Goal: Task Accomplishment & Management: Complete application form

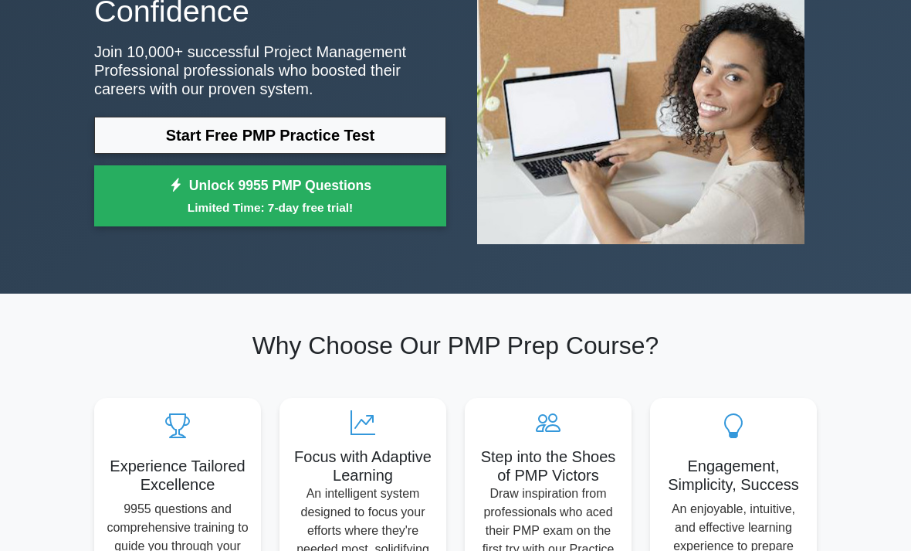
scroll to position [225, 0]
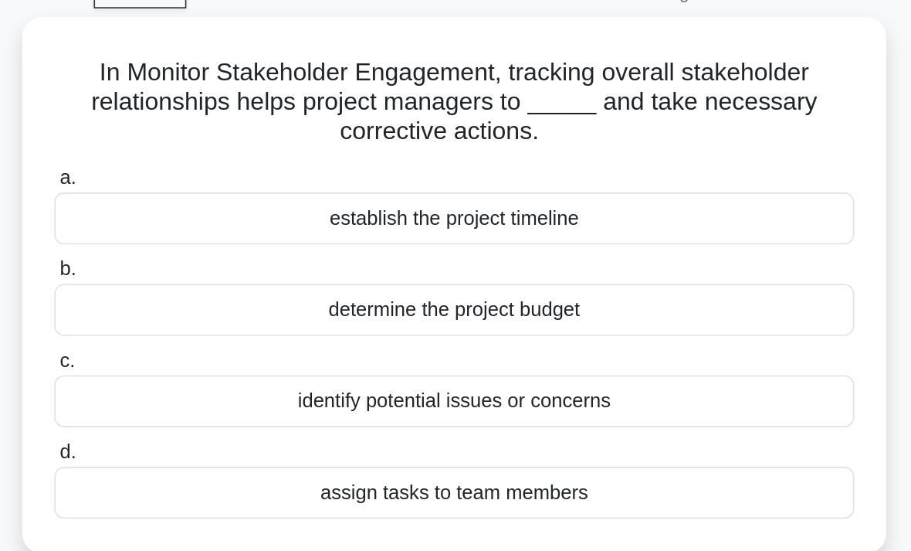
click at [205, 314] on div "identify potential issues or concerns" at bounding box center [455, 330] width 501 height 32
click at [205, 300] on input "c. identify potential issues or concerns" at bounding box center [205, 305] width 0 height 10
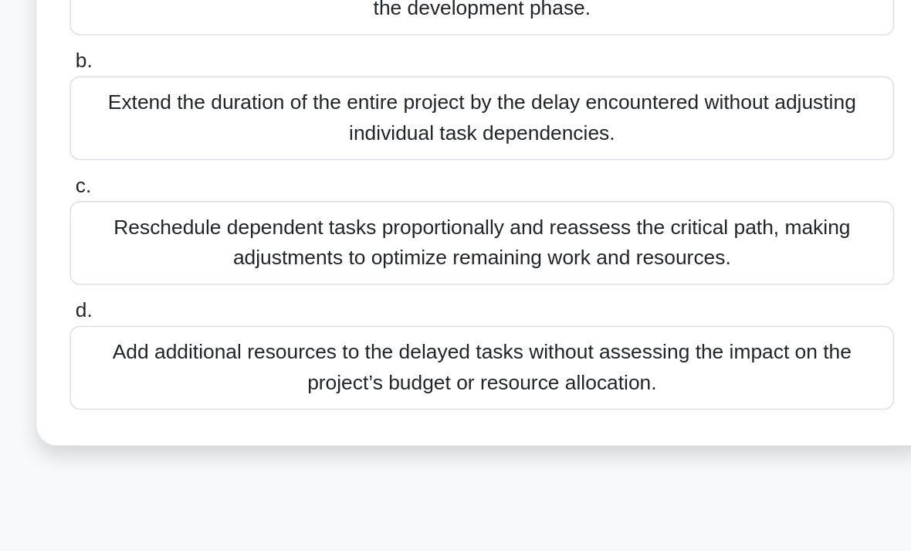
scroll to position [283, 0]
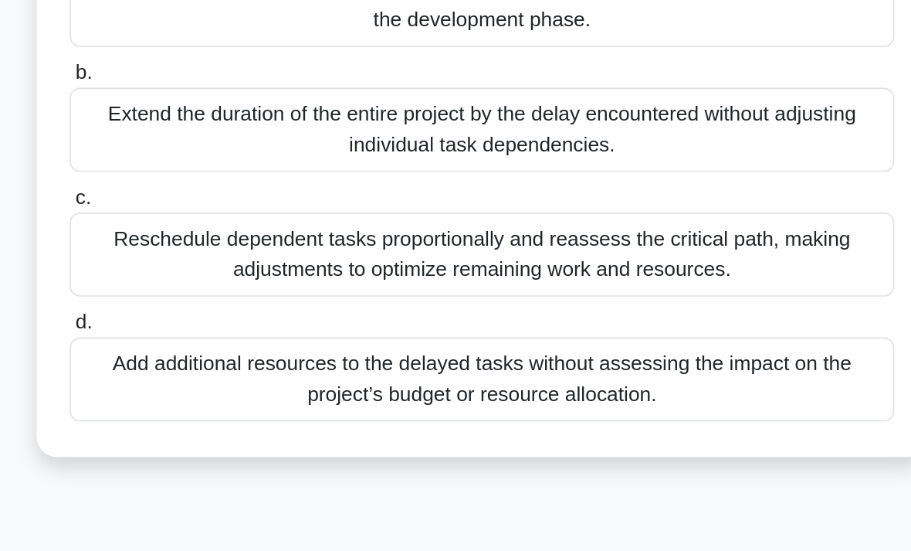
click at [443, 309] on div "Reschedule dependent tasks proportionally and reassess the critical path, makin…" at bounding box center [455, 334] width 501 height 51
click at [205, 295] on input "c. Reschedule dependent tasks proportionally and reassess the critical path, ma…" at bounding box center [205, 300] width 0 height 10
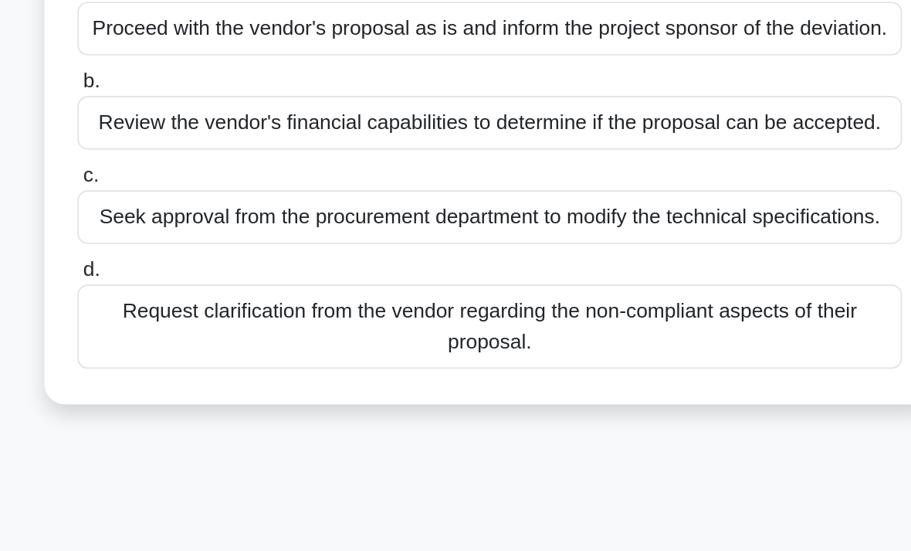
scroll to position [32, 0]
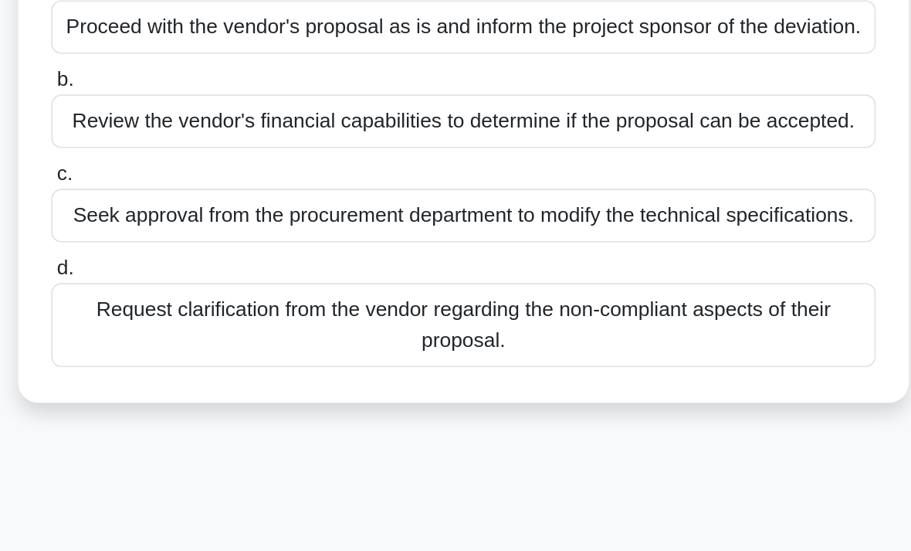
click at [403, 301] on div "Seek approval from the procurement department to modify the technical specifica…" at bounding box center [455, 317] width 501 height 32
click at [205, 287] on input "c. Seek approval from the procurement department to modify the technical specif…" at bounding box center [205, 292] width 0 height 10
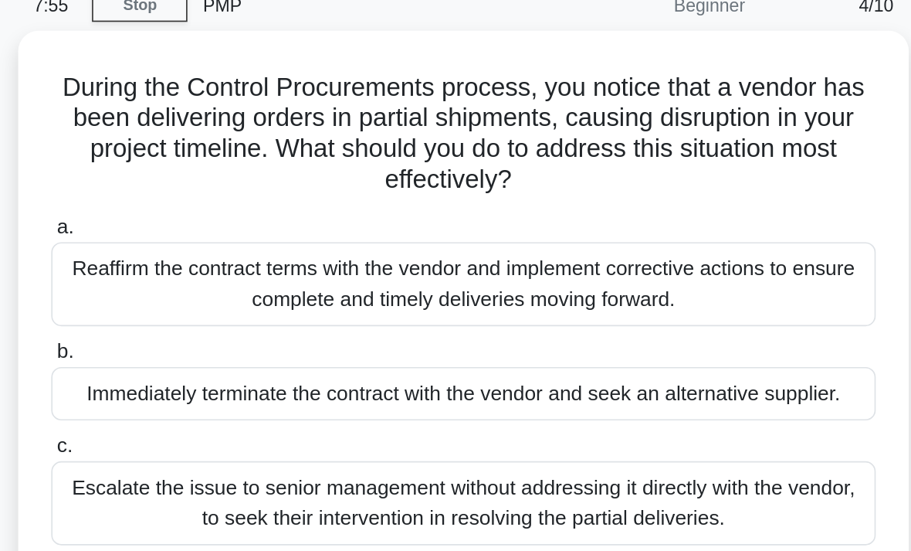
scroll to position [57, 0]
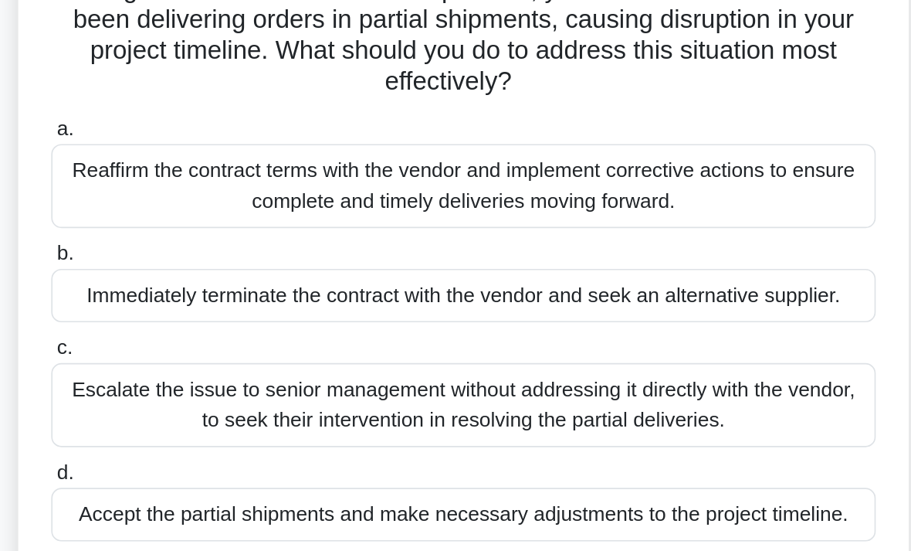
click at [416, 161] on div "Reaffirm the contract terms with the vendor and implement corrective actions to…" at bounding box center [455, 186] width 501 height 51
click at [205, 148] on input "a. Reaffirm the contract terms with the vendor and implement corrective actions…" at bounding box center [205, 153] width 0 height 10
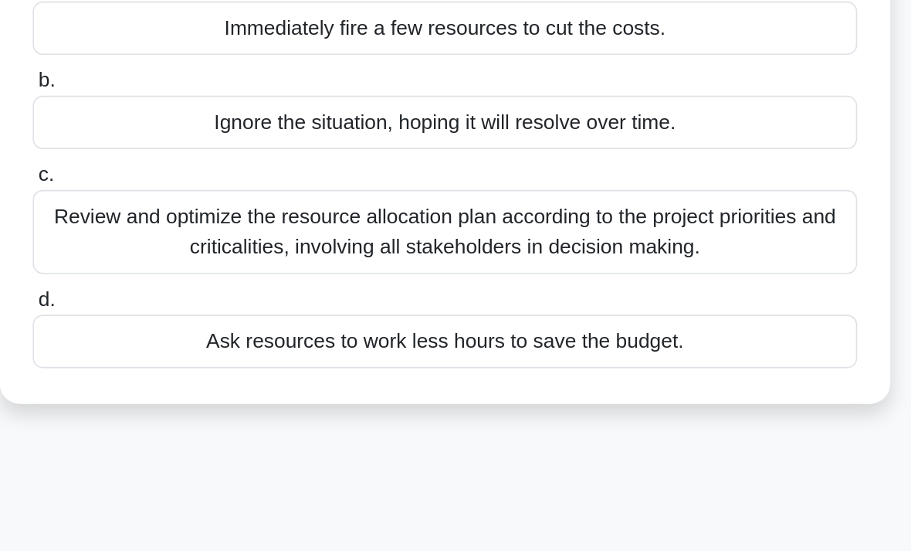
scroll to position [12, 0]
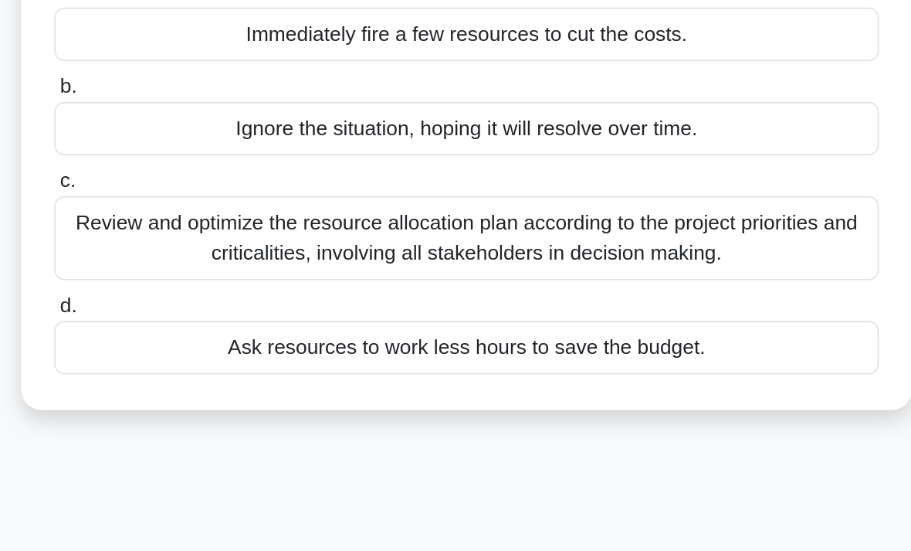
click at [457, 303] on div "Review and optimize the resource allocation plan according to the project prior…" at bounding box center [455, 328] width 501 height 51
click at [205, 289] on input "c. Review and optimize the resource allocation plan according to the project pr…" at bounding box center [205, 294] width 0 height 10
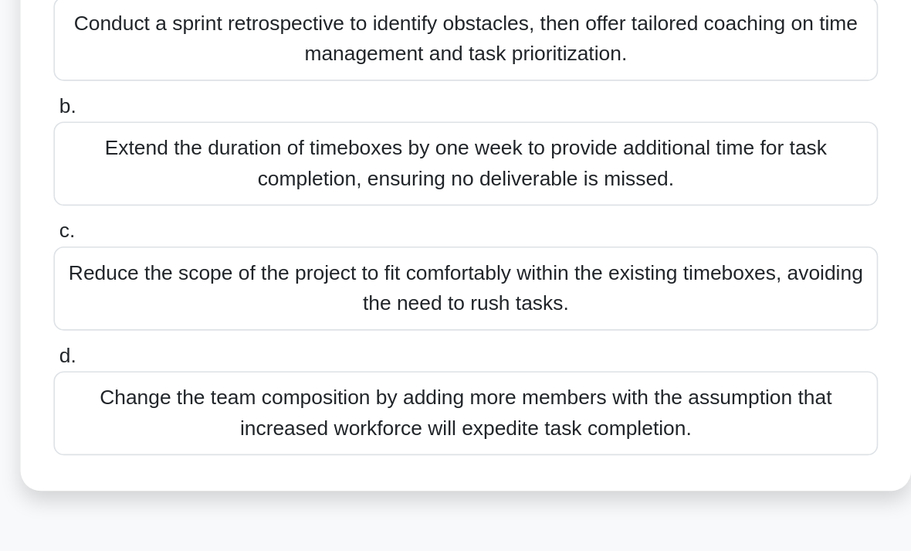
scroll to position [220, 0]
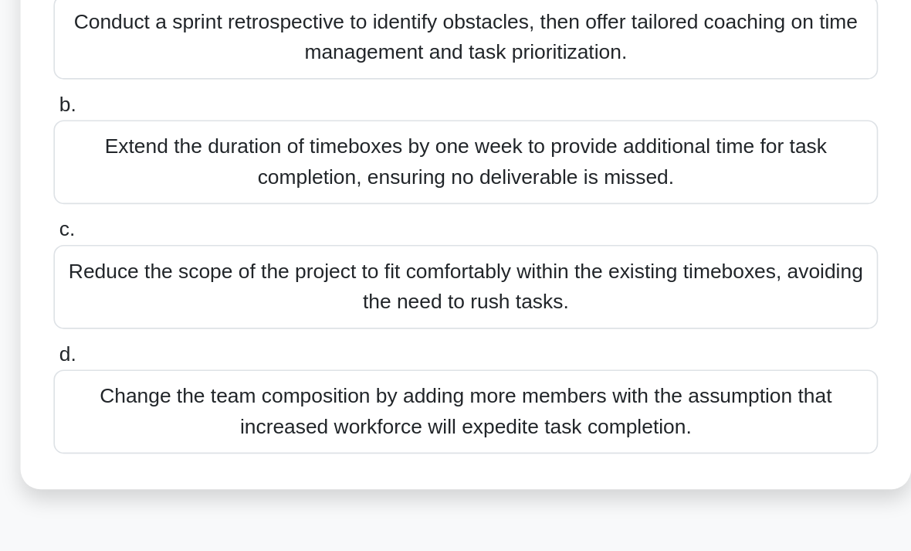
click at [442, 184] on div "Conduct a sprint retrospective to identify obstacles, then offer tailored coach…" at bounding box center [455, 209] width 501 height 51
click at [205, 170] on input "a. Conduct a sprint retrospective to identify obstacles, then offer tailored co…" at bounding box center [205, 175] width 0 height 10
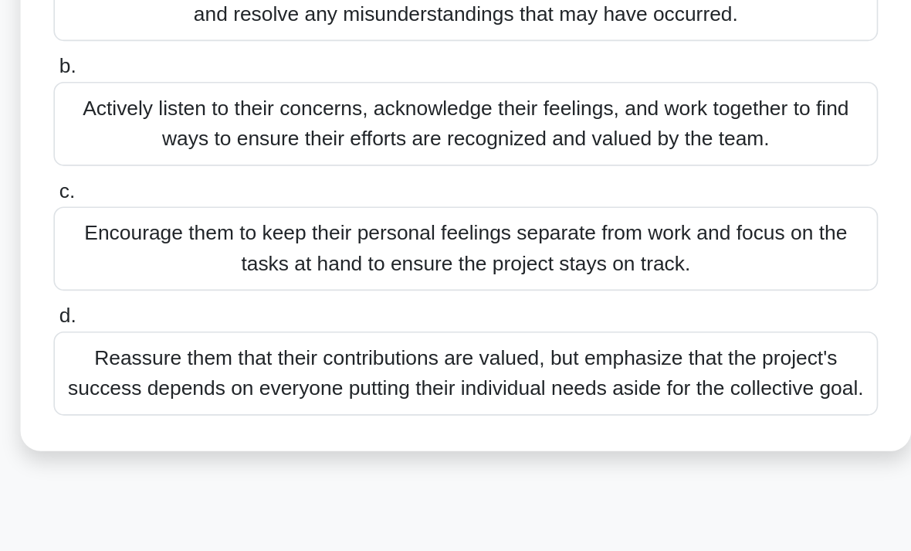
scroll to position [58, 0]
click at [471, 236] on div "Actively listen to their concerns, acknowledge their feelings, and work togethe…" at bounding box center [455, 261] width 501 height 51
click at [205, 222] on input "b. Actively listen to their concerns, acknowledge their feelings, and work toge…" at bounding box center [205, 227] width 0 height 10
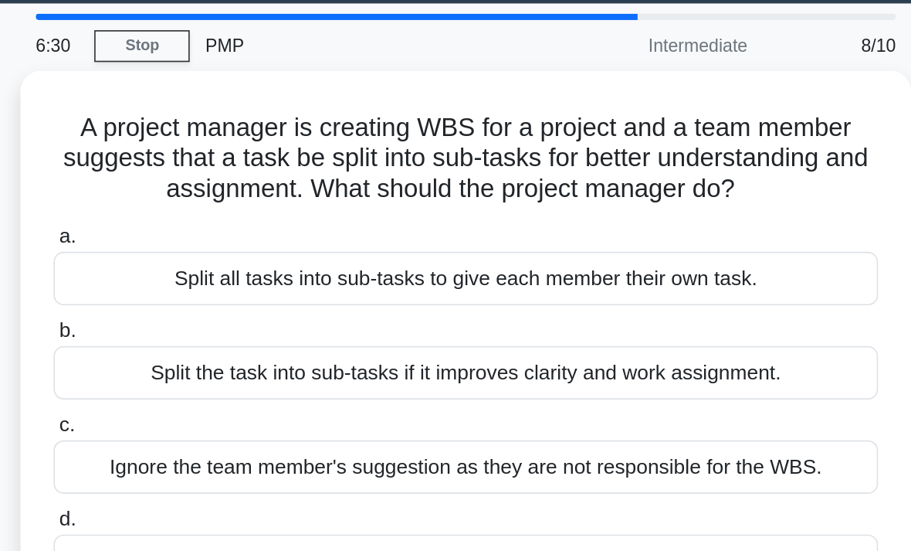
scroll to position [0, 0]
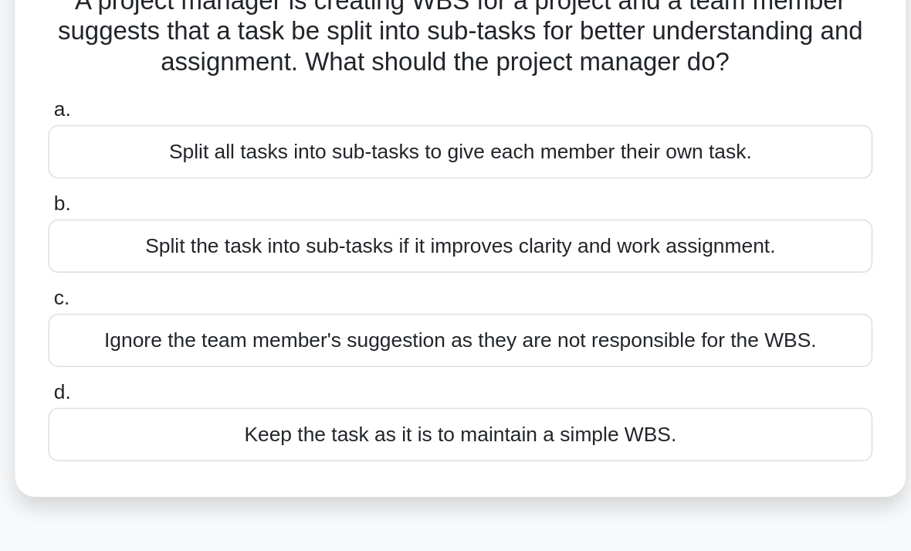
click at [477, 257] on div "Split the task into sub-tasks if it improves clarity and work assignment." at bounding box center [455, 273] width 501 height 32
click at [205, 243] on input "b. Split the task into sub-tasks if it improves clarity and work assignment." at bounding box center [205, 248] width 0 height 10
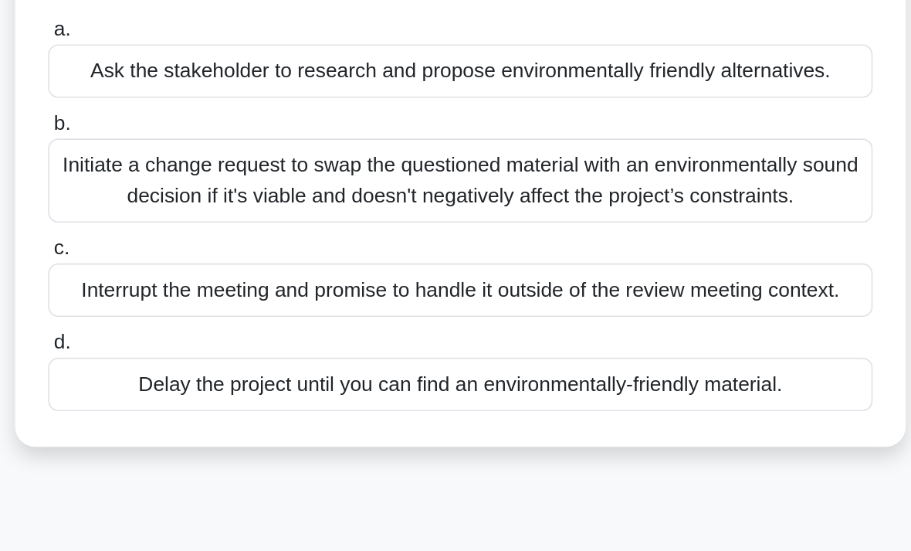
scroll to position [4, 0]
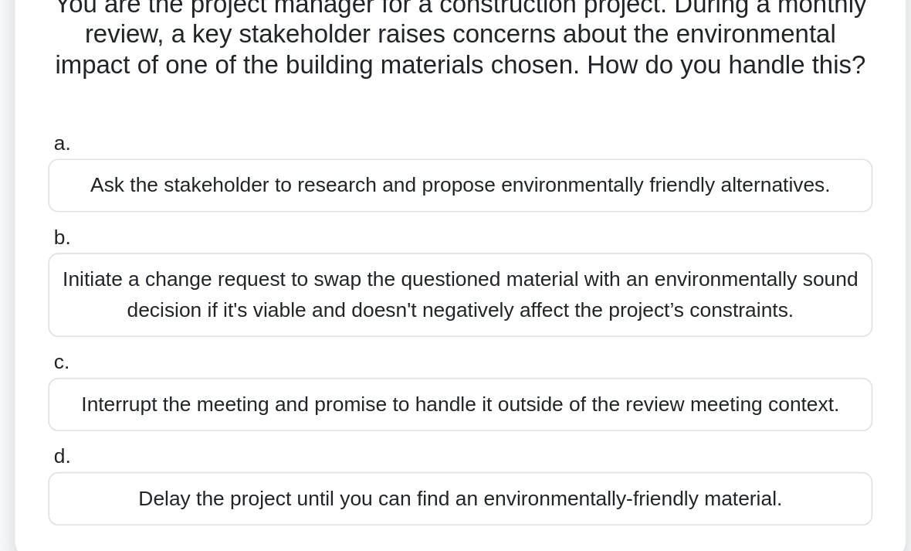
click at [435, 272] on div "Initiate a change request to swap the questioned material with an environmental…" at bounding box center [455, 297] width 501 height 51
click at [205, 258] on input "b. Initiate a change request to swap the questioned material with an environmen…" at bounding box center [205, 263] width 0 height 10
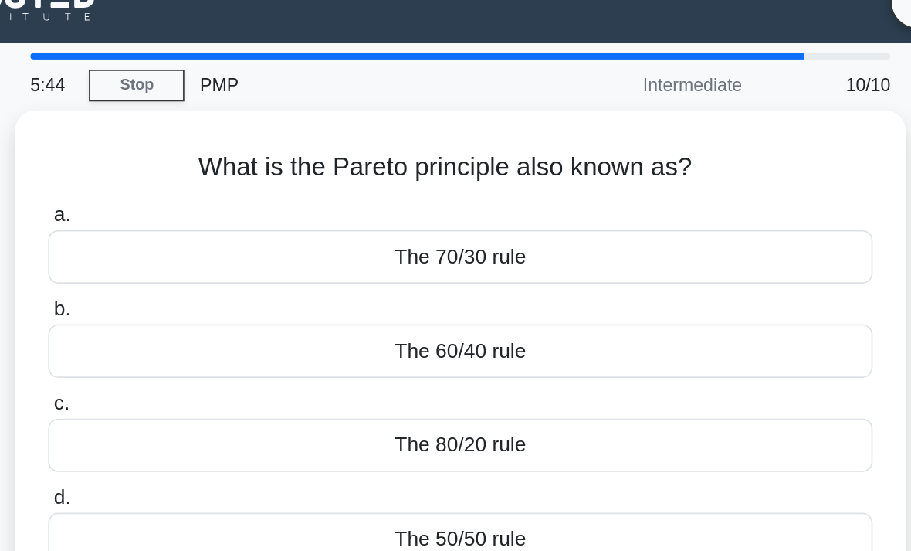
scroll to position [0, 0]
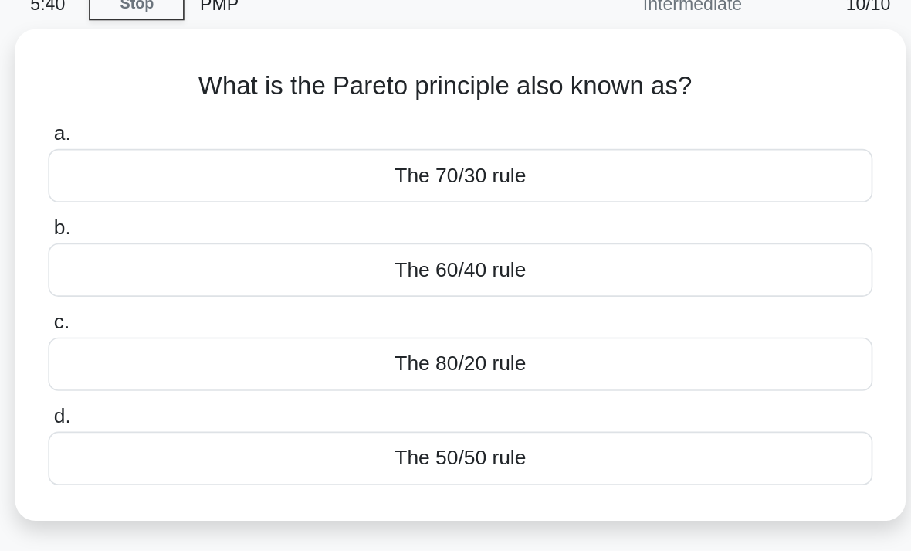
click at [336, 277] on div "The 80/20 rule" at bounding box center [455, 293] width 501 height 32
click at [205, 263] on input "c. The 80/20 rule" at bounding box center [205, 268] width 0 height 10
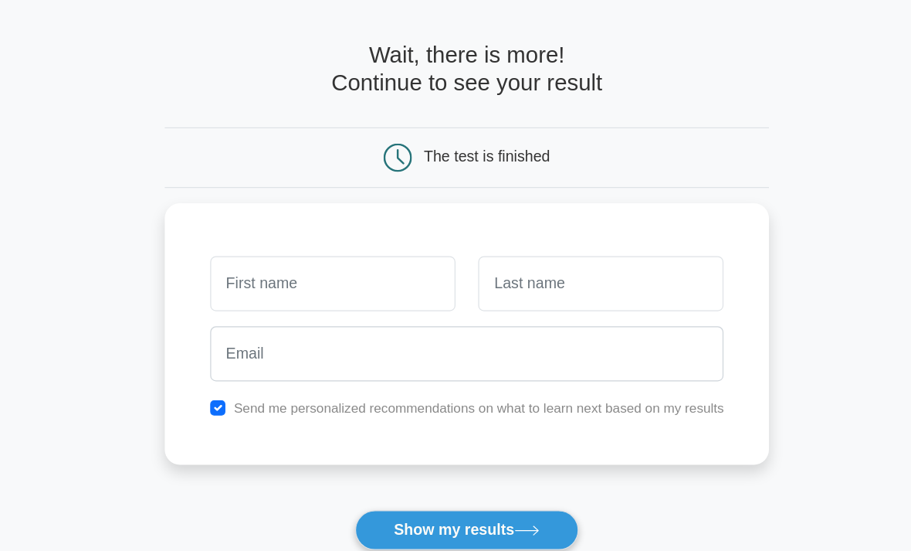
click at [246, 261] on input "text" at bounding box center [346, 283] width 200 height 45
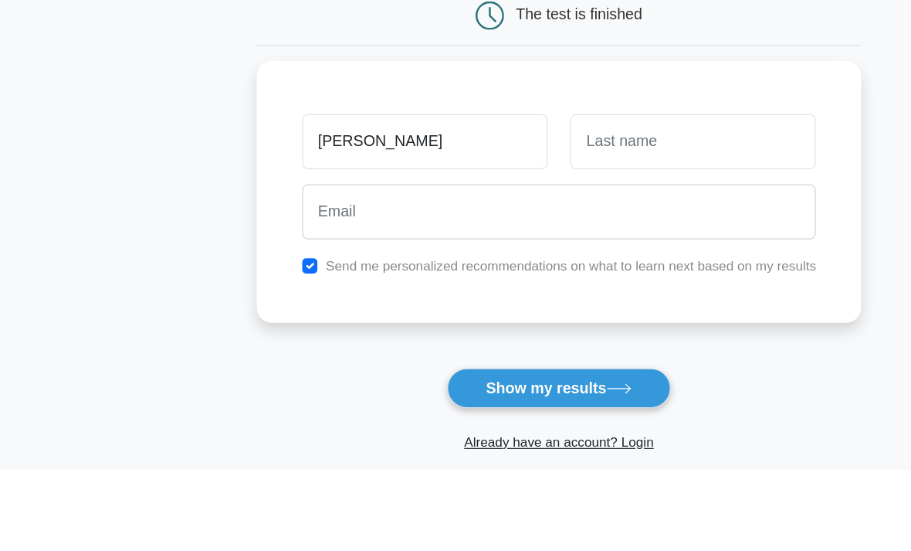
type input "Tania"
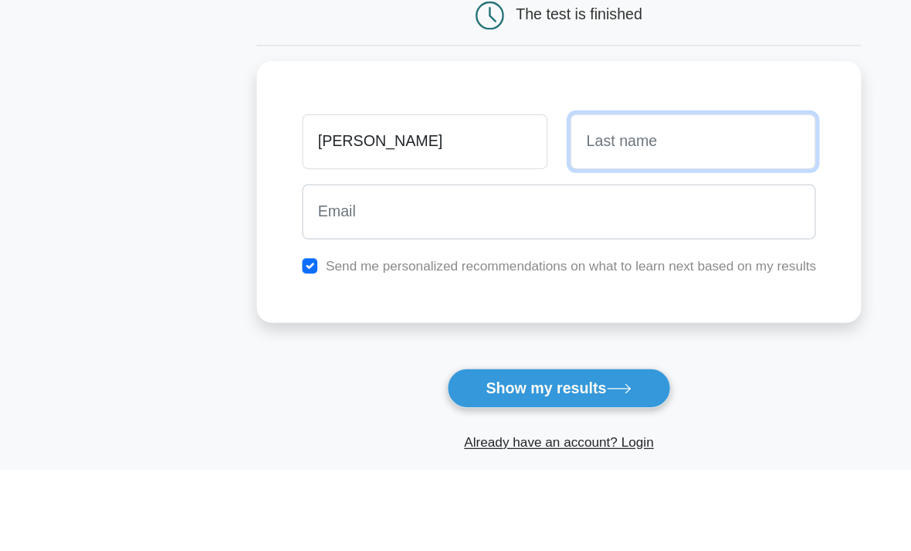
click at [515, 261] on input "text" at bounding box center [565, 283] width 200 height 45
type input "Shankland"
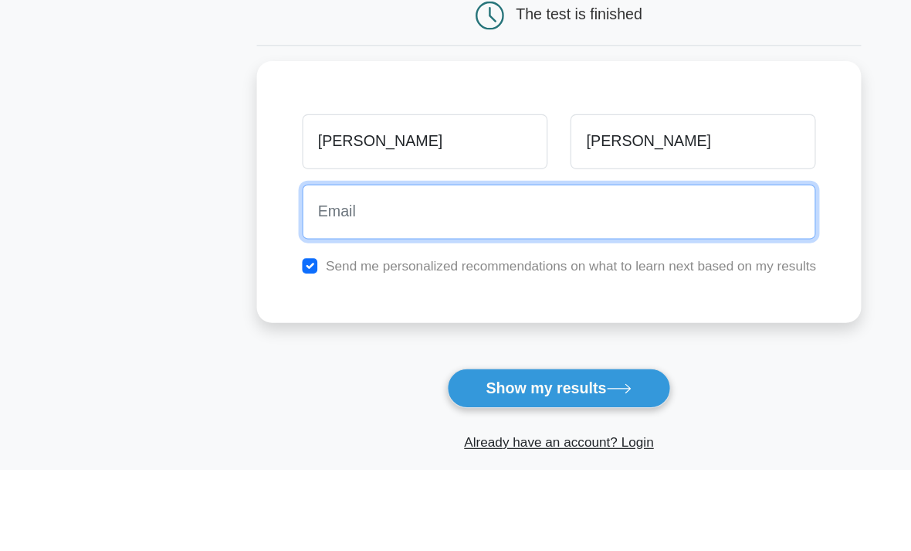
click at [246, 318] on input "email" at bounding box center [455, 340] width 419 height 45
type input "taniashankland@hotmail.co.uk"
click at [455, 468] on button "Show my results" at bounding box center [456, 484] width 182 height 32
